Goal: Task Accomplishment & Management: Complete application form

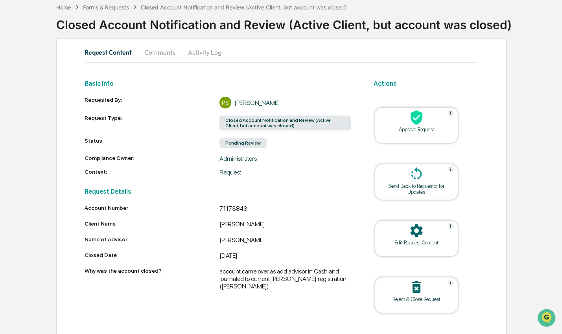
scroll to position [39, 0]
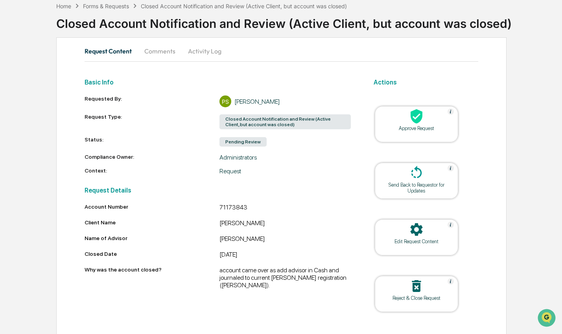
click at [395, 130] on div "Approve Request" at bounding box center [416, 128] width 71 height 6
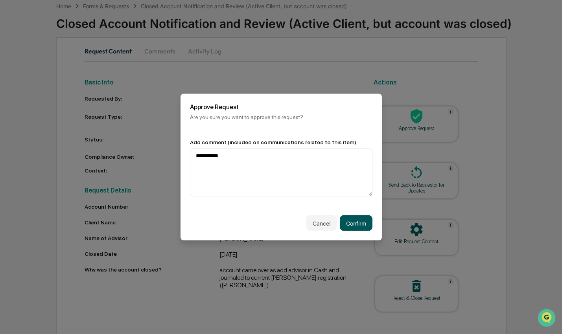
type textarea "**********"
click at [358, 220] on button "Confirm" at bounding box center [356, 224] width 33 height 16
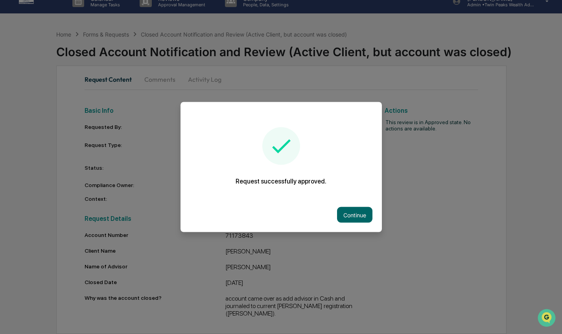
scroll to position [4, 0]
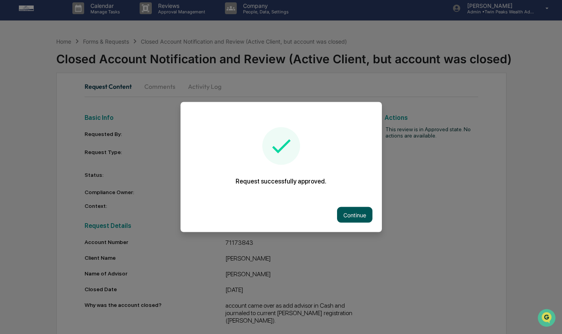
click at [358, 217] on button "Continue" at bounding box center [354, 215] width 35 height 16
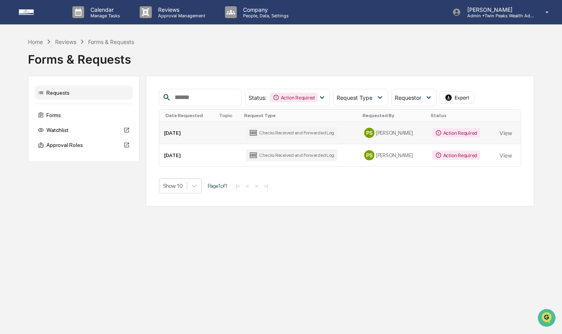
click at [484, 134] on td "Action Required" at bounding box center [461, 133] width 67 height 22
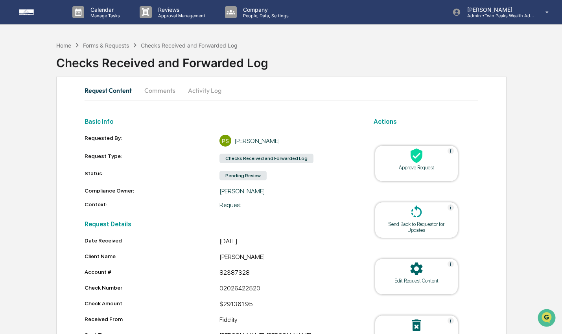
click at [422, 168] on div "Approve Request" at bounding box center [416, 168] width 71 height 6
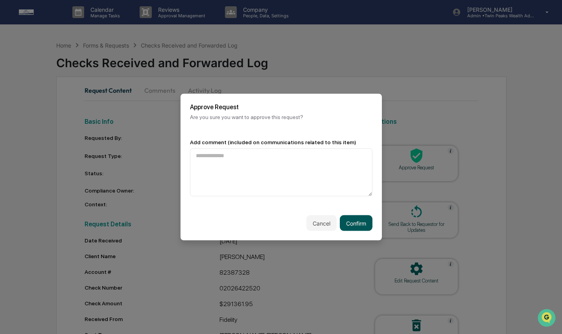
click at [363, 226] on button "Confirm" at bounding box center [356, 224] width 33 height 16
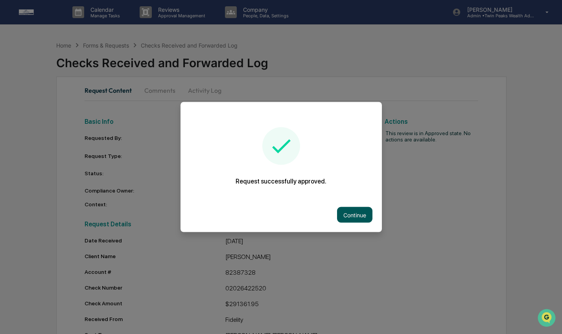
click at [363, 218] on button "Continue" at bounding box center [354, 215] width 35 height 16
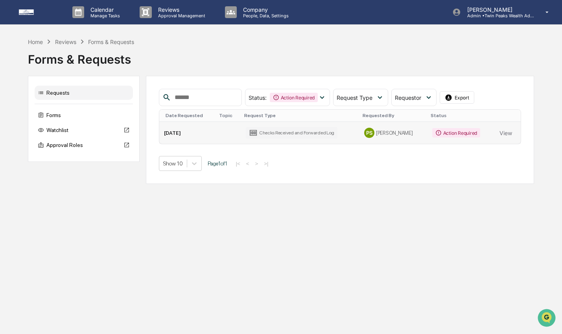
click at [459, 134] on div "Action Required" at bounding box center [456, 132] width 48 height 9
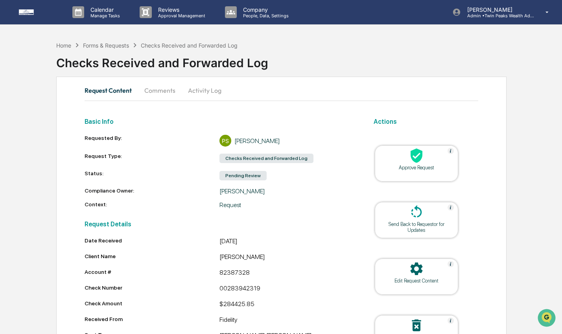
click at [430, 165] on div "Approve Request" at bounding box center [416, 168] width 71 height 6
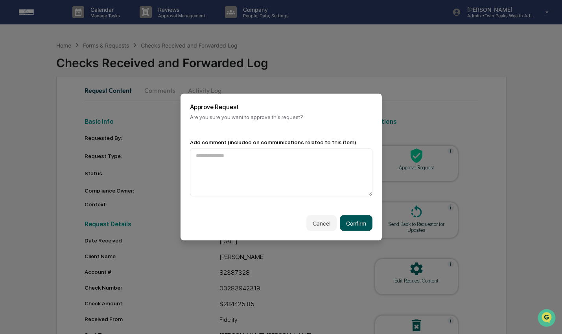
click at [361, 226] on button "Confirm" at bounding box center [356, 224] width 33 height 16
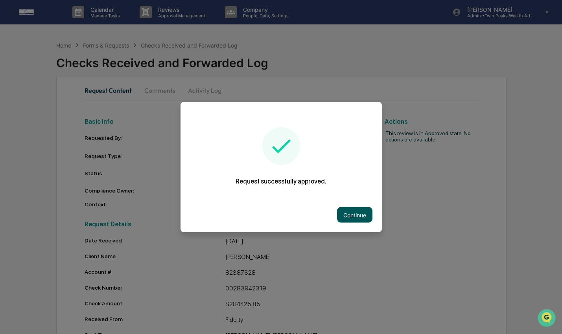
click at [365, 214] on button "Continue" at bounding box center [354, 215] width 35 height 16
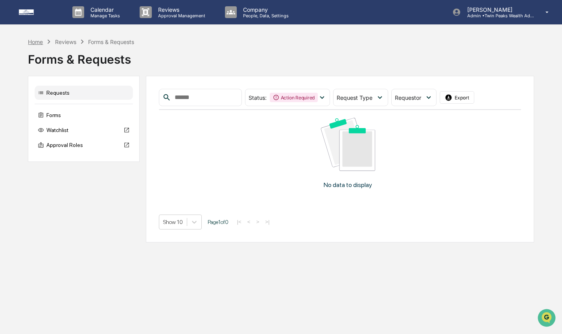
click at [37, 39] on div "Home" at bounding box center [35, 42] width 15 height 7
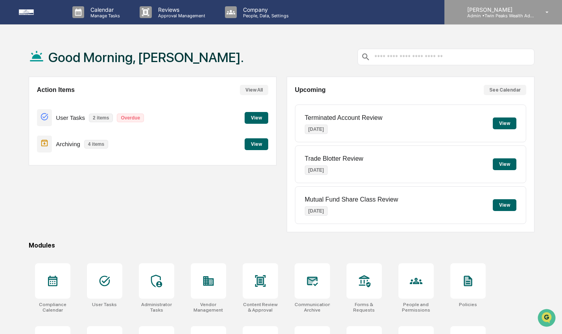
click at [486, 13] on p "[PERSON_NAME]" at bounding box center [497, 9] width 73 height 7
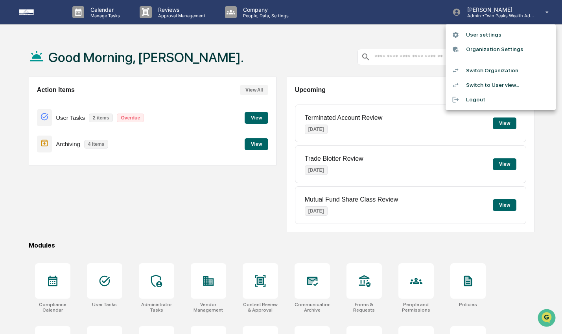
click at [495, 70] on li "Switch Organization" at bounding box center [501, 70] width 110 height 15
